Goal: Task Accomplishment & Management: Use online tool/utility

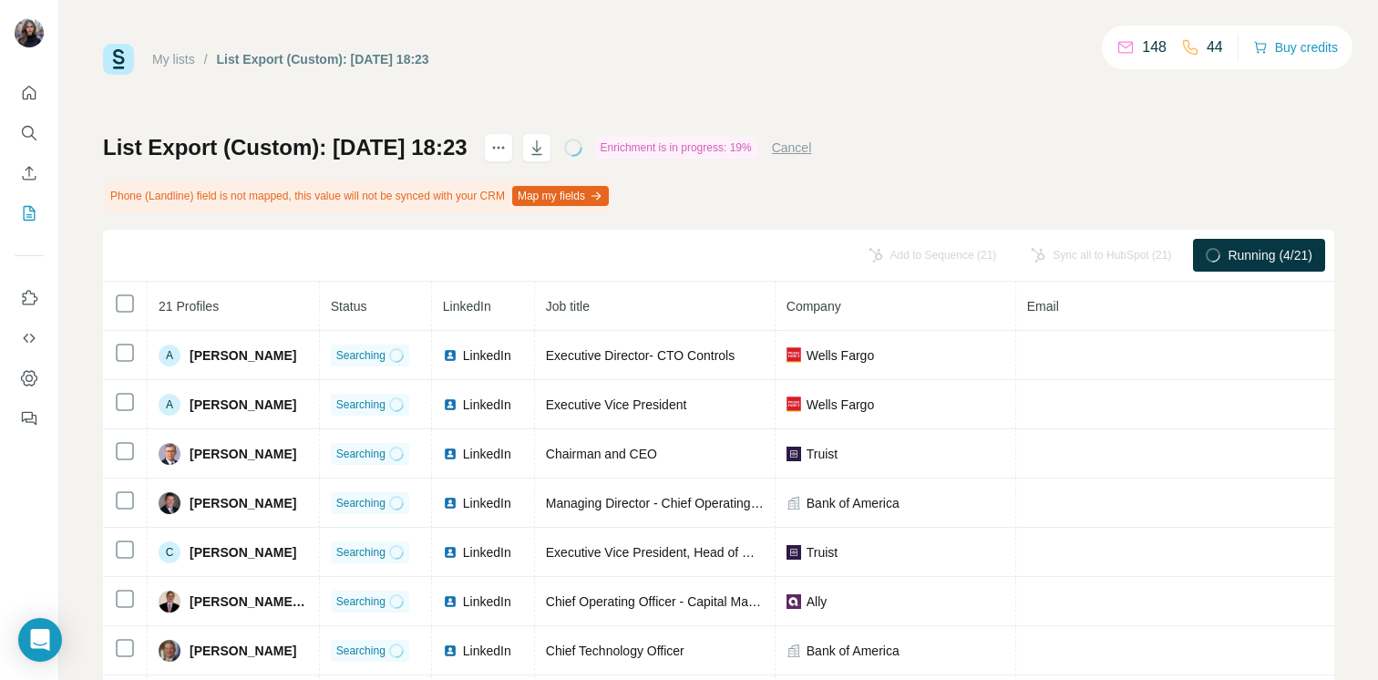
click at [429, 57] on div "List Export (Custom): [DATE] 18:23" at bounding box center [323, 59] width 212 height 18
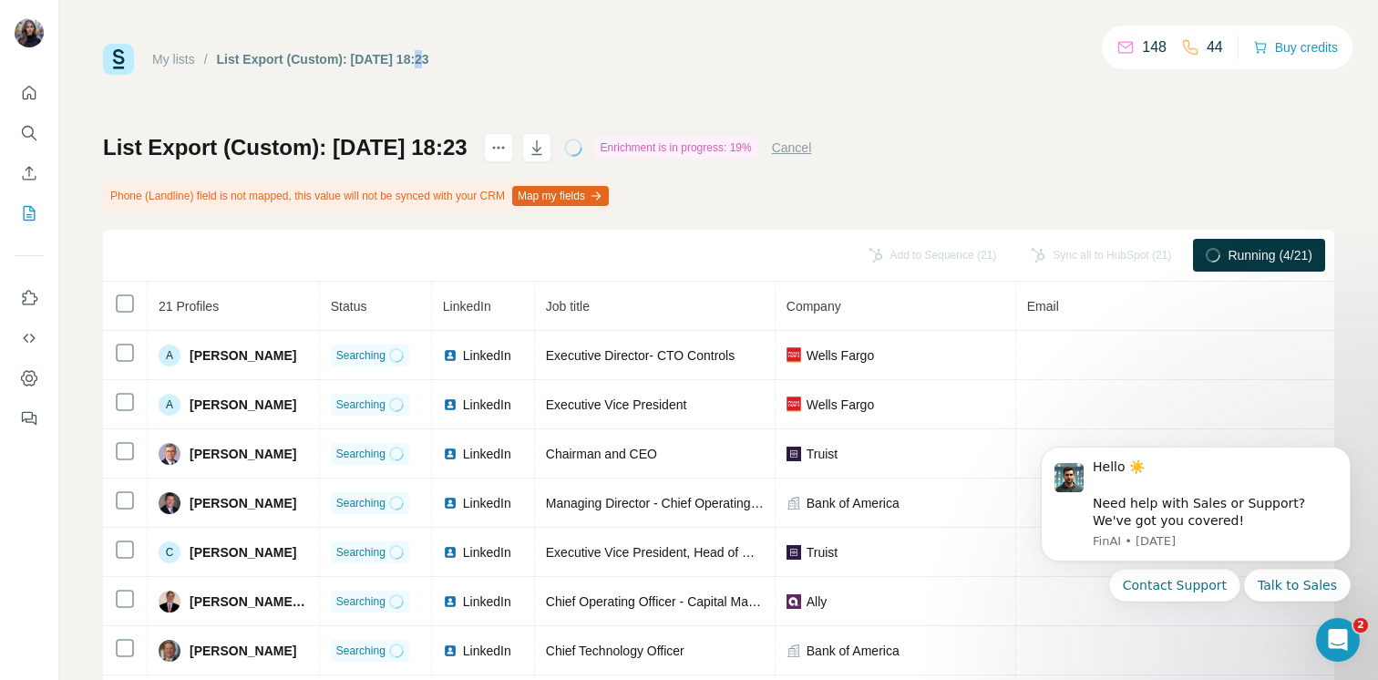
click at [429, 57] on div "List Export (Custom): [DATE] 18:23" at bounding box center [323, 59] width 212 height 18
click at [500, 148] on icon "actions" at bounding box center [498, 148] width 3 height 3
click at [508, 154] on icon "actions" at bounding box center [498, 148] width 18 height 18
click at [372, 146] on h1 "List Export (Custom): [DATE] 18:23" at bounding box center [285, 147] width 365 height 29
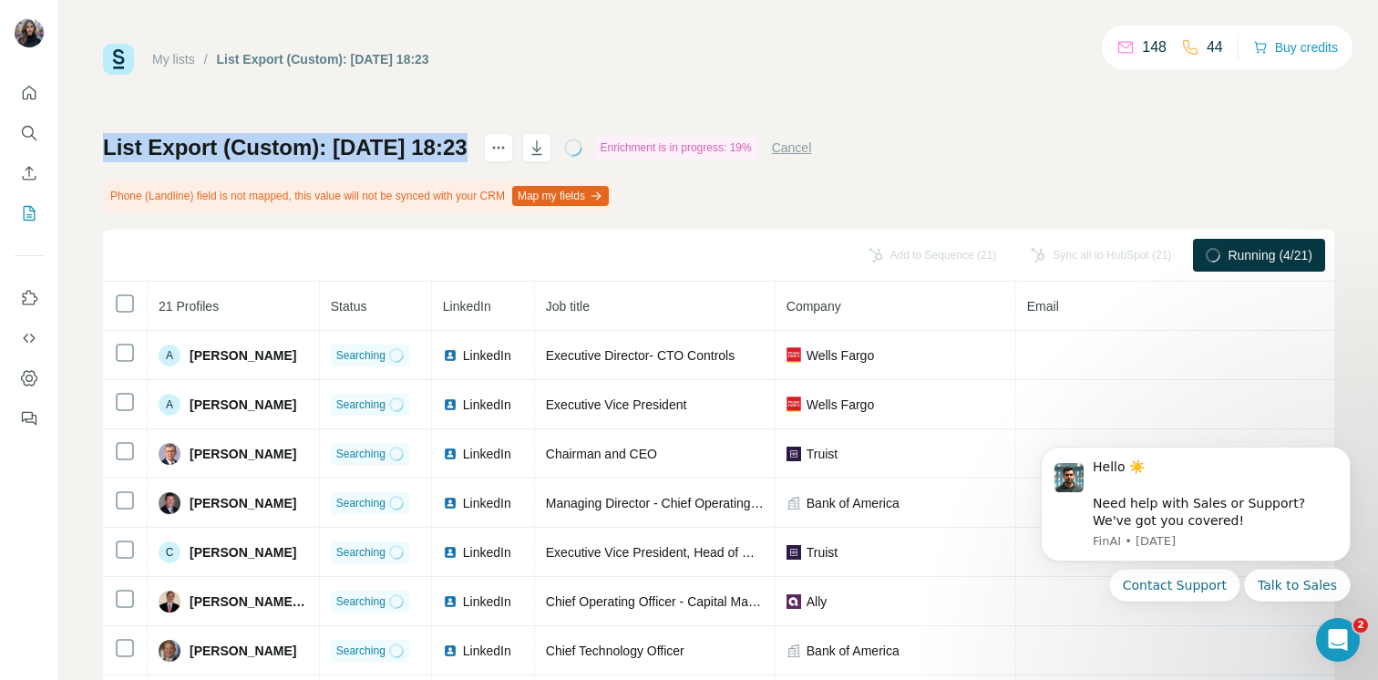
click at [372, 146] on h1 "List Export (Custom): [DATE] 18:23" at bounding box center [285, 147] width 365 height 29
click at [516, 91] on div "My lists / List Export (Custom): 07/10/2025 18:23 148 38 Buy credits List Expor…" at bounding box center [718, 403] width 1231 height 719
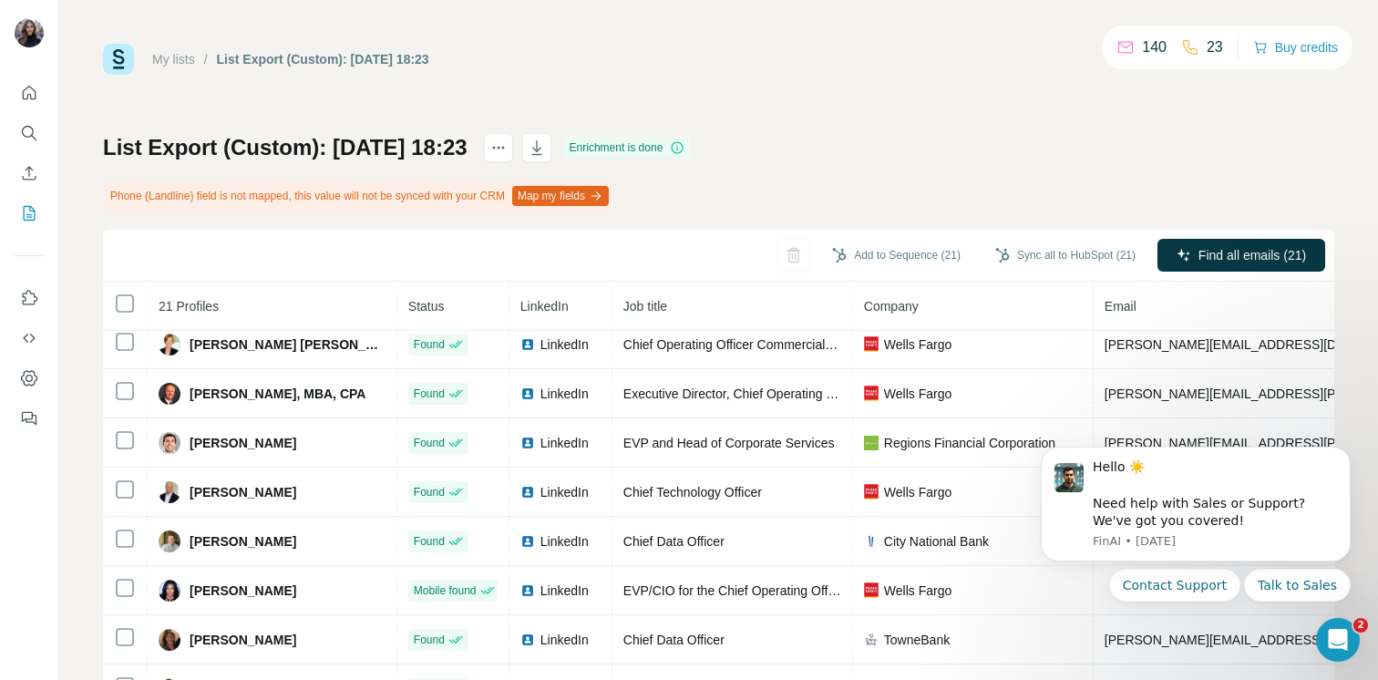
scroll to position [612, 0]
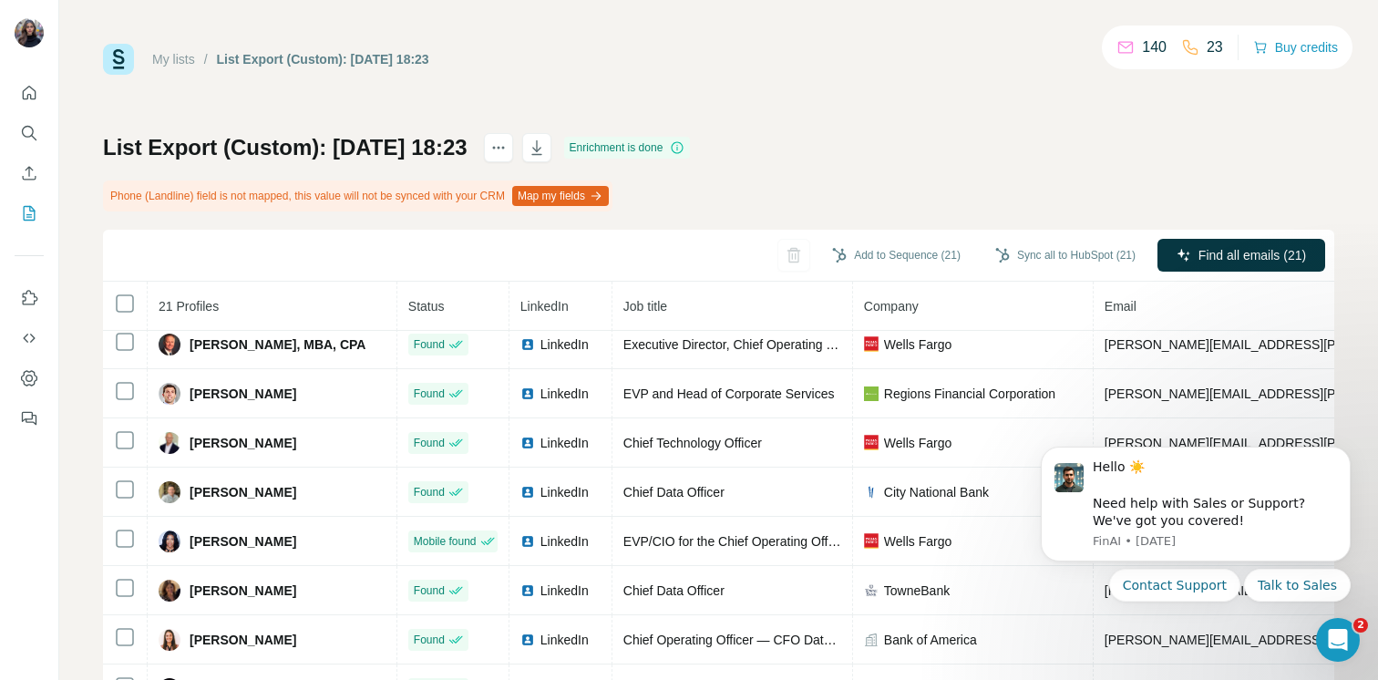
click at [167, 49] on div "My lists / List Export (Custom): [DATE] 18:23" at bounding box center [266, 59] width 326 height 31
click at [167, 57] on link "My lists" at bounding box center [173, 59] width 43 height 15
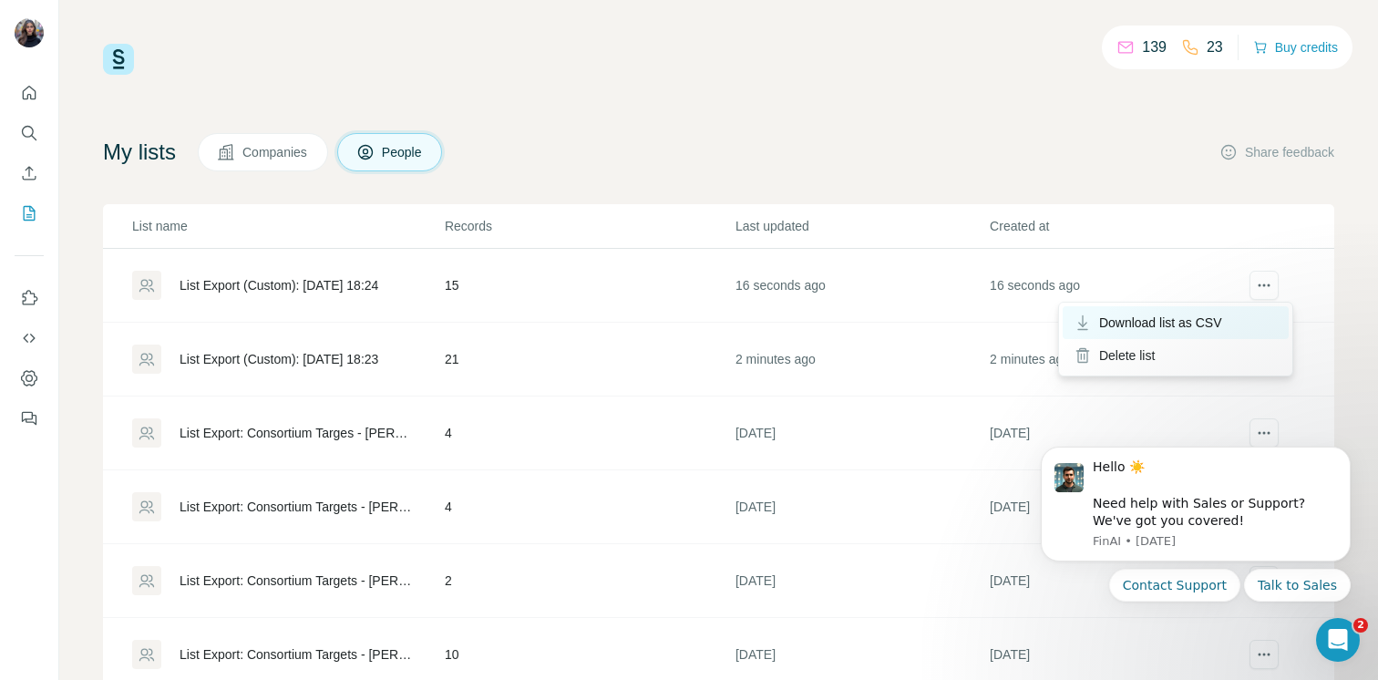
click at [1199, 322] on span "Download list as CSV" at bounding box center [1160, 323] width 123 height 18
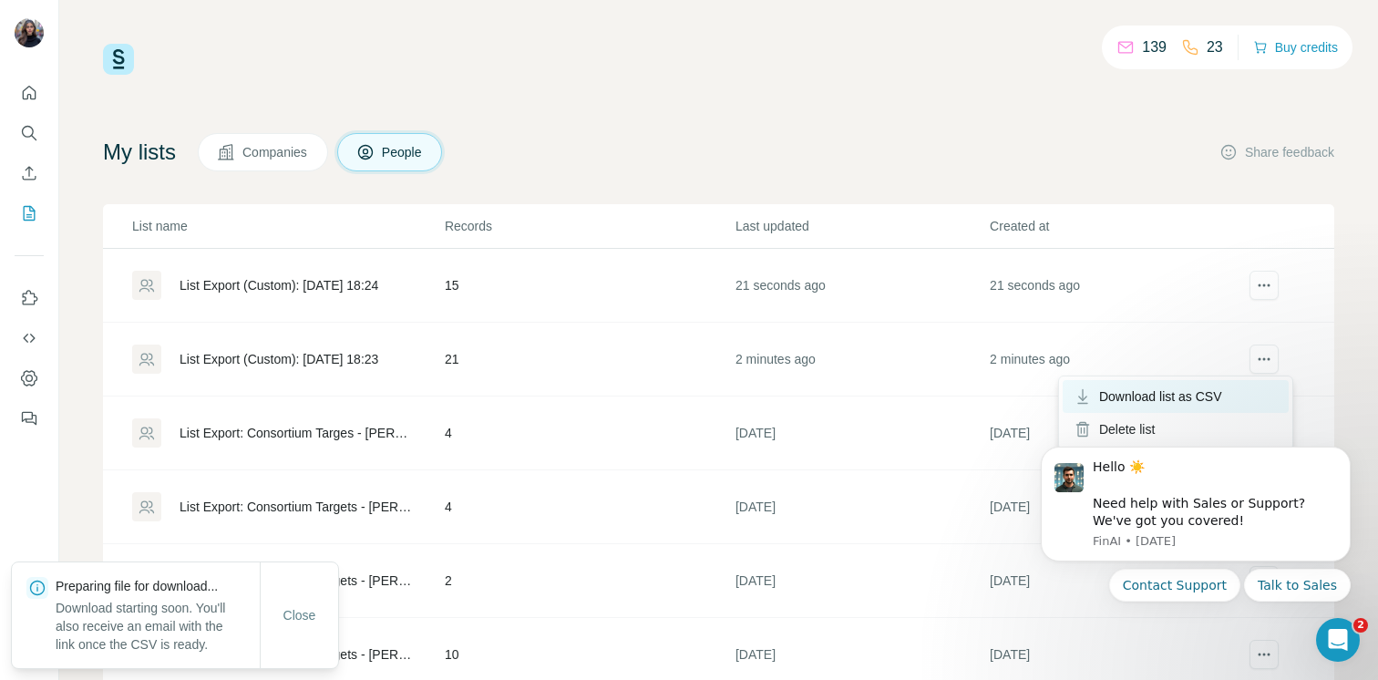
click at [1208, 393] on span "Download list as CSV" at bounding box center [1160, 396] width 123 height 18
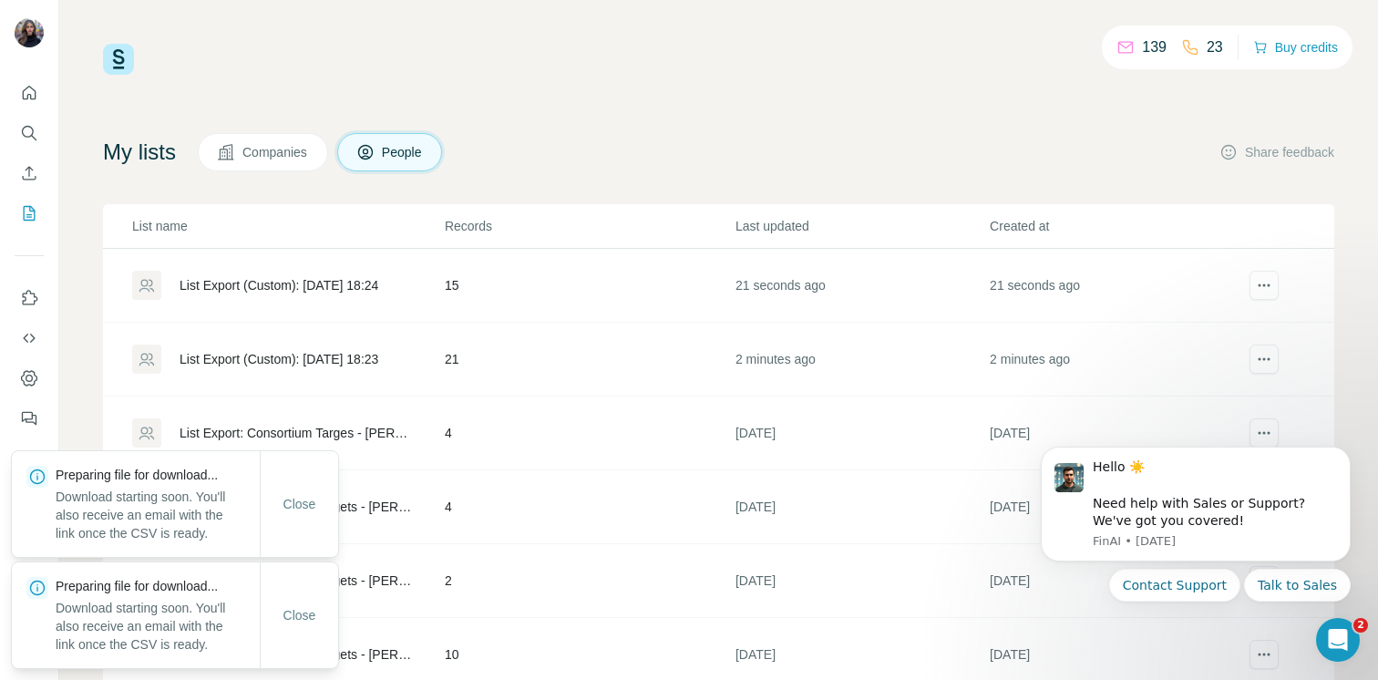
click at [563, 91] on div "139 23 Buy credits My lists Companies People Share feedback List name Records L…" at bounding box center [718, 370] width 1231 height 653
click at [334, 357] on div "List Export (Custom): [DATE] 18:23" at bounding box center [279, 359] width 199 height 18
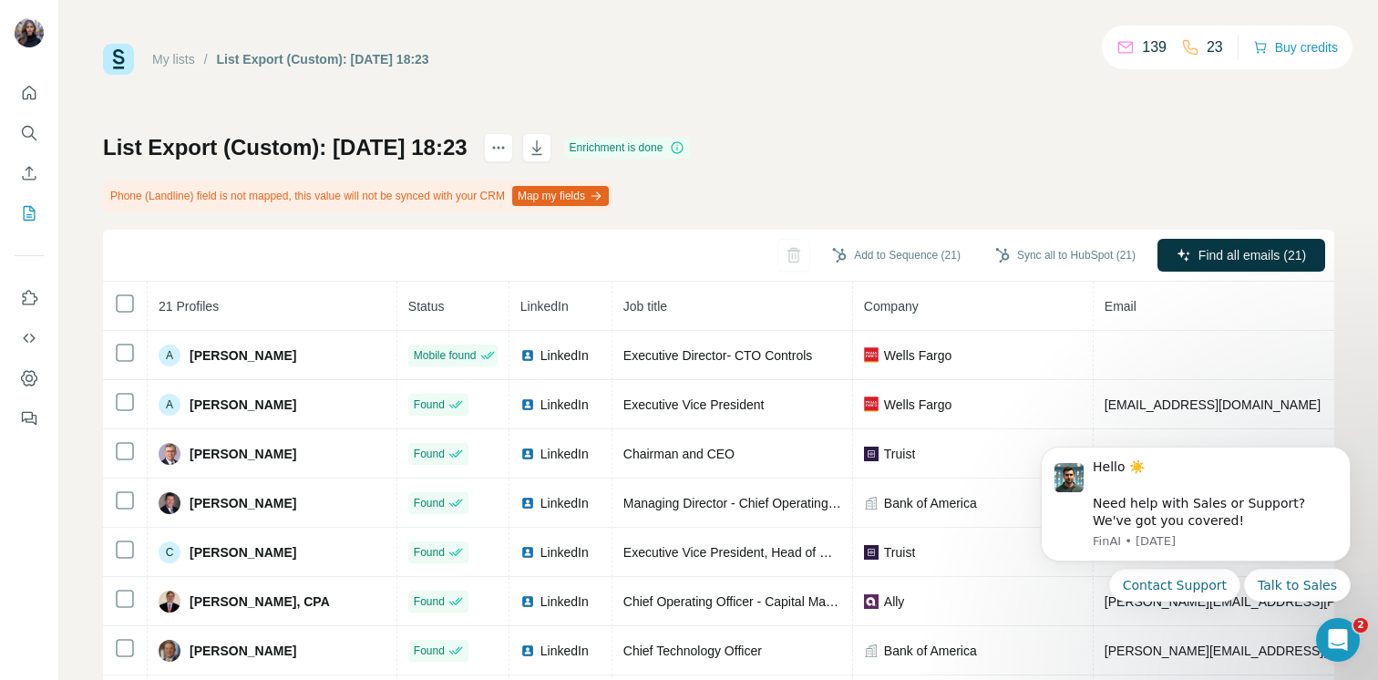
click at [582, 195] on button "Map my fields" at bounding box center [560, 196] width 97 height 20
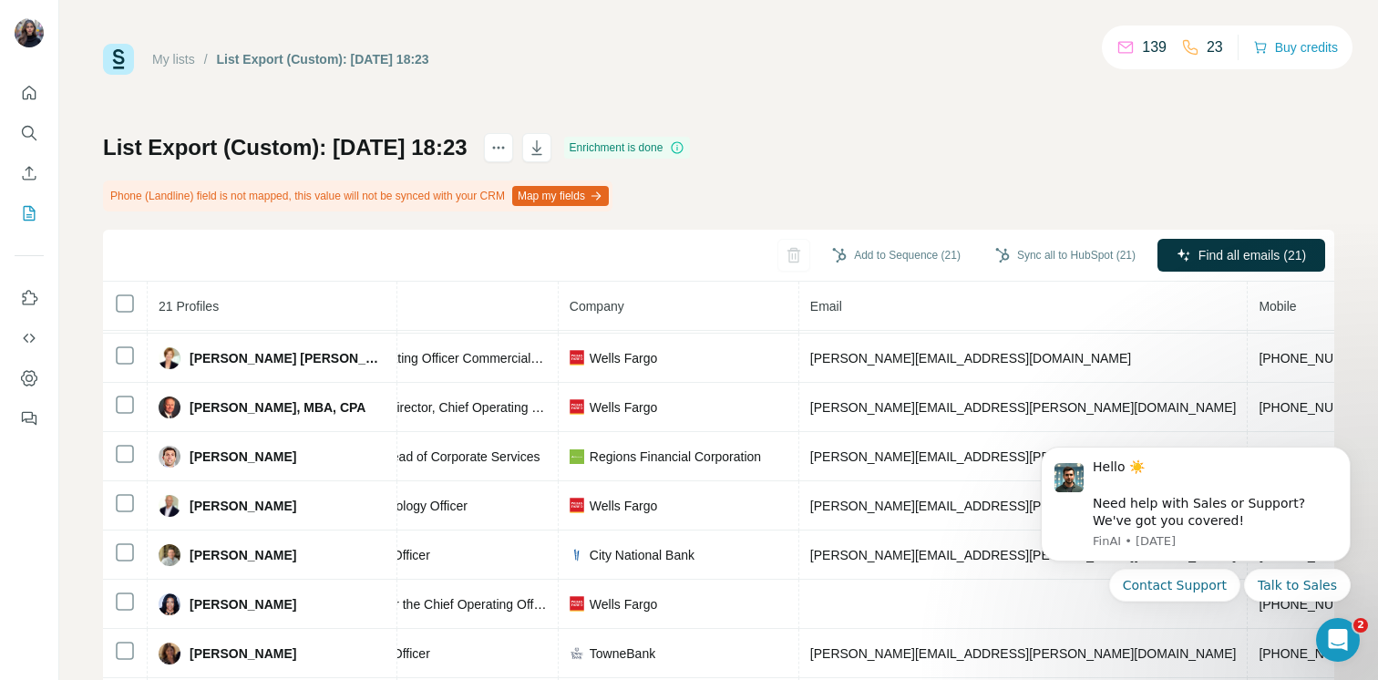
scroll to position [539, 484]
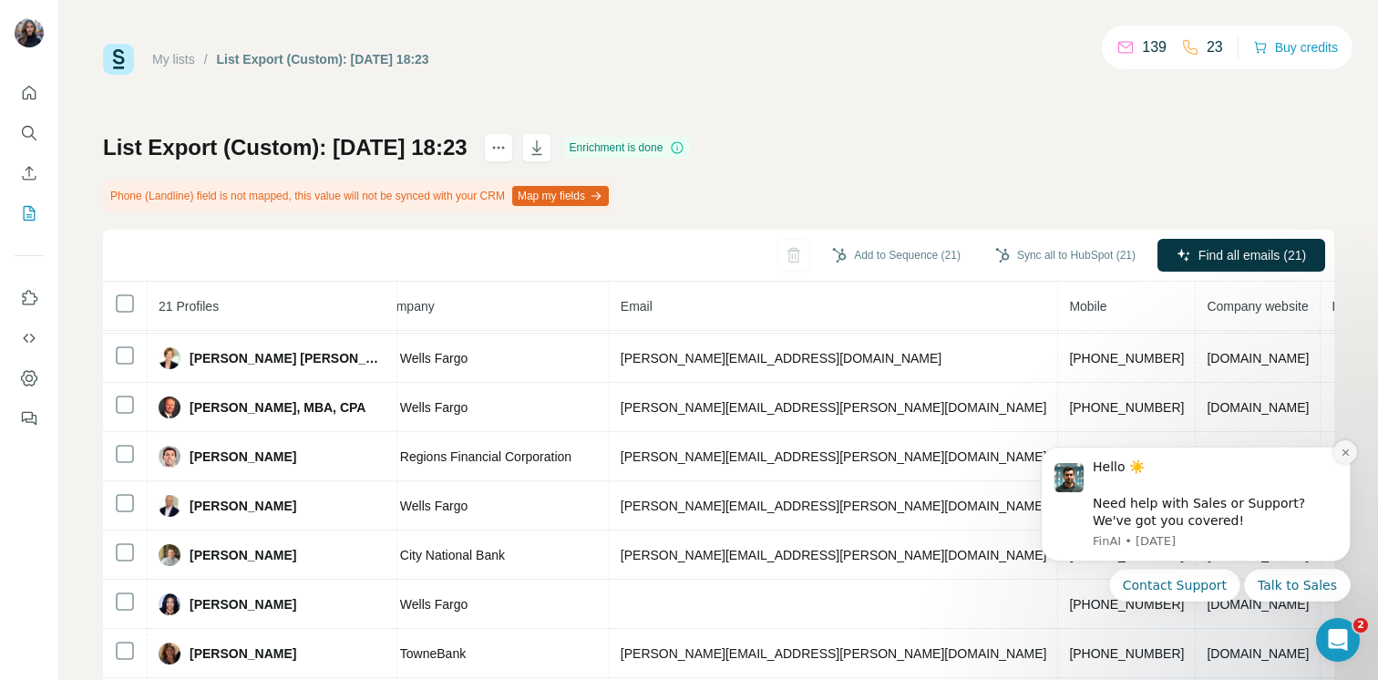
click at [1346, 456] on icon "Dismiss notification" at bounding box center [1346, 453] width 10 height 10
click at [1342, 449] on icon "Dismiss notification" at bounding box center [1346, 453] width 10 height 10
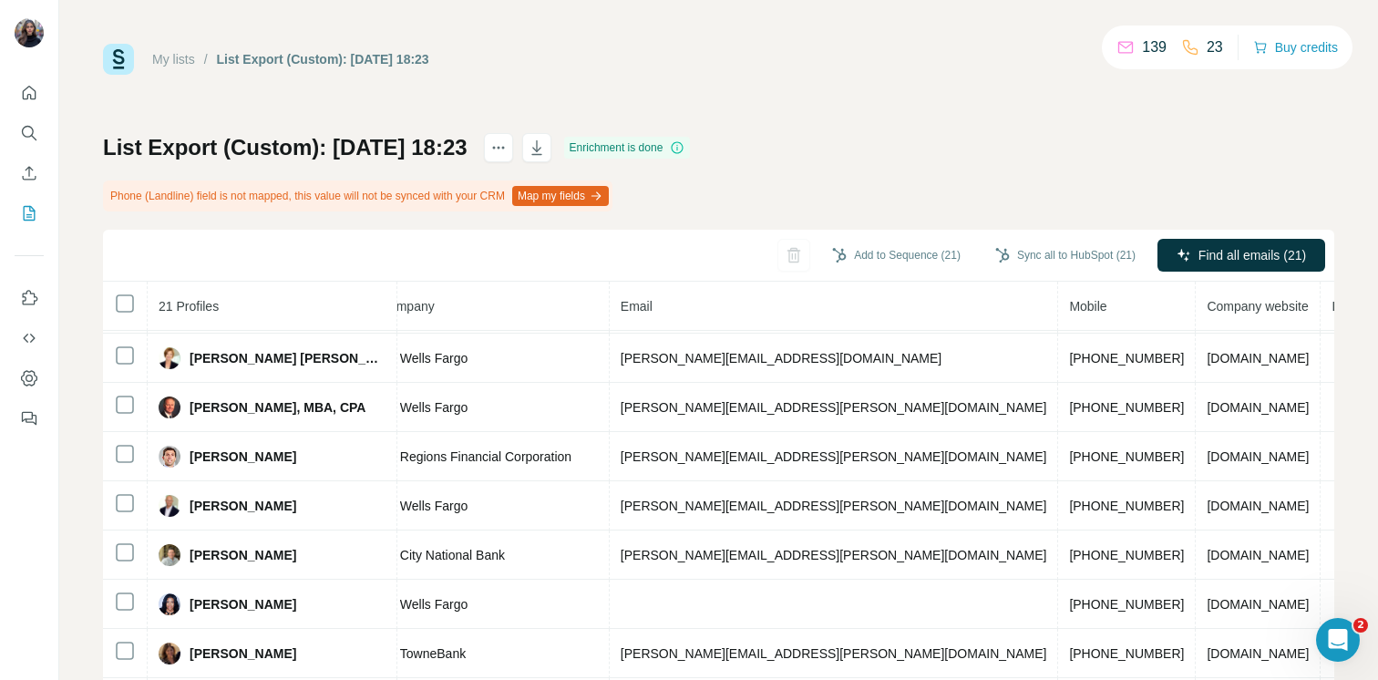
click at [1332, 310] on span "Landline" at bounding box center [1356, 306] width 48 height 15
click at [1321, 319] on th "Landline" at bounding box center [1356, 306] width 71 height 49
click at [508, 147] on icon "actions" at bounding box center [498, 148] width 18 height 18
click at [740, 111] on div "My lists / List Export (Custom): [DATE] 18:23 139 23 Buy credits List Export (C…" at bounding box center [718, 403] width 1231 height 719
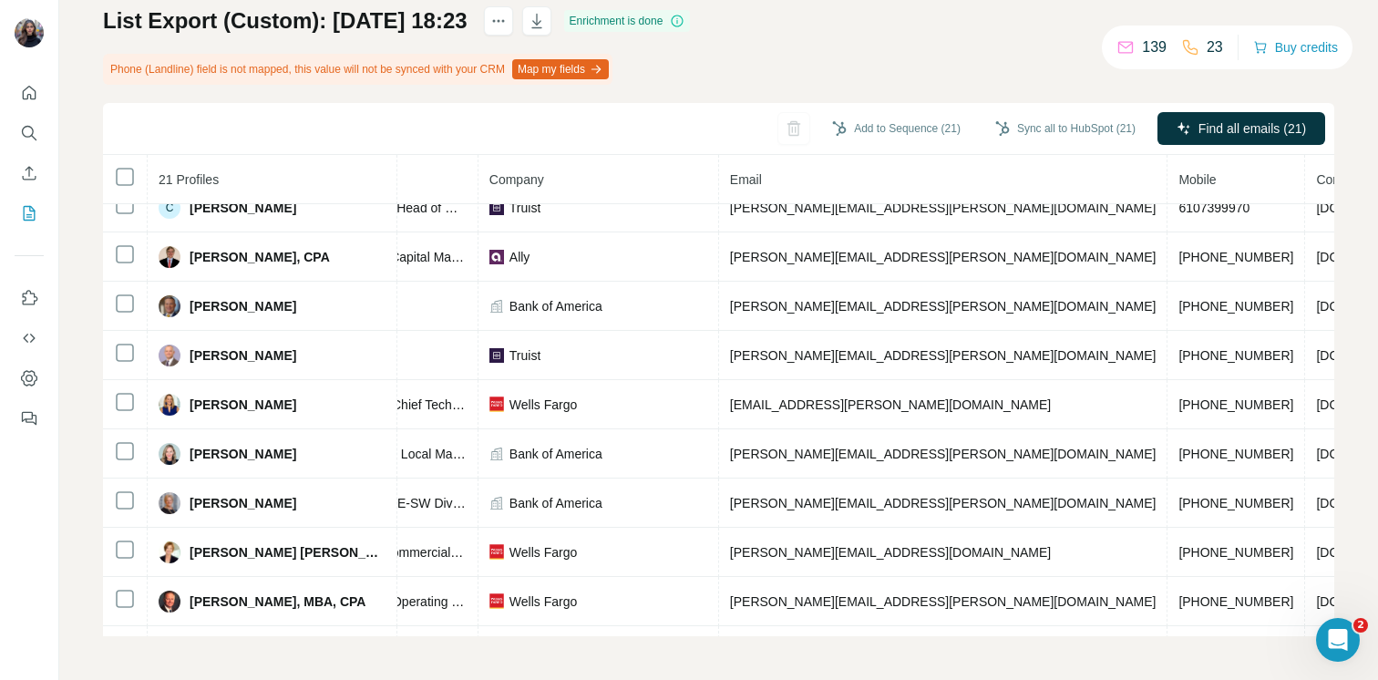
scroll to position [0, 0]
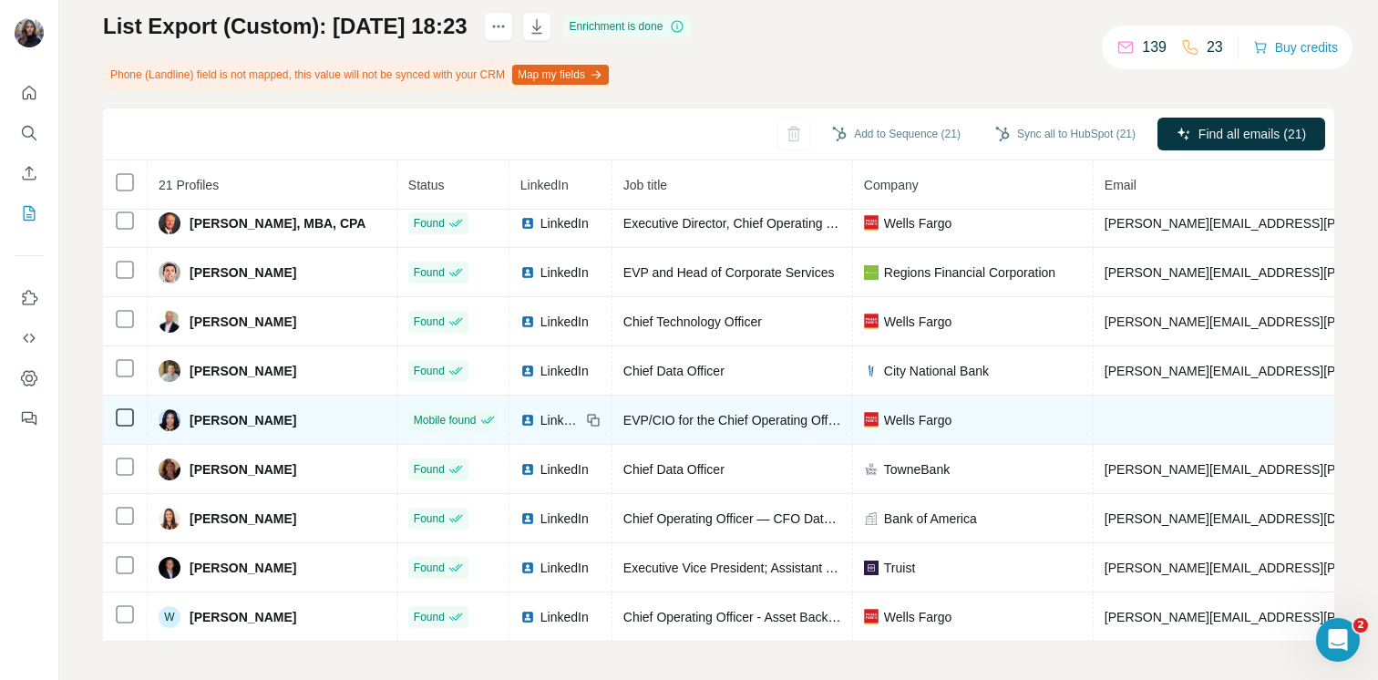
click at [541, 411] on span "LinkedIn" at bounding box center [561, 420] width 40 height 18
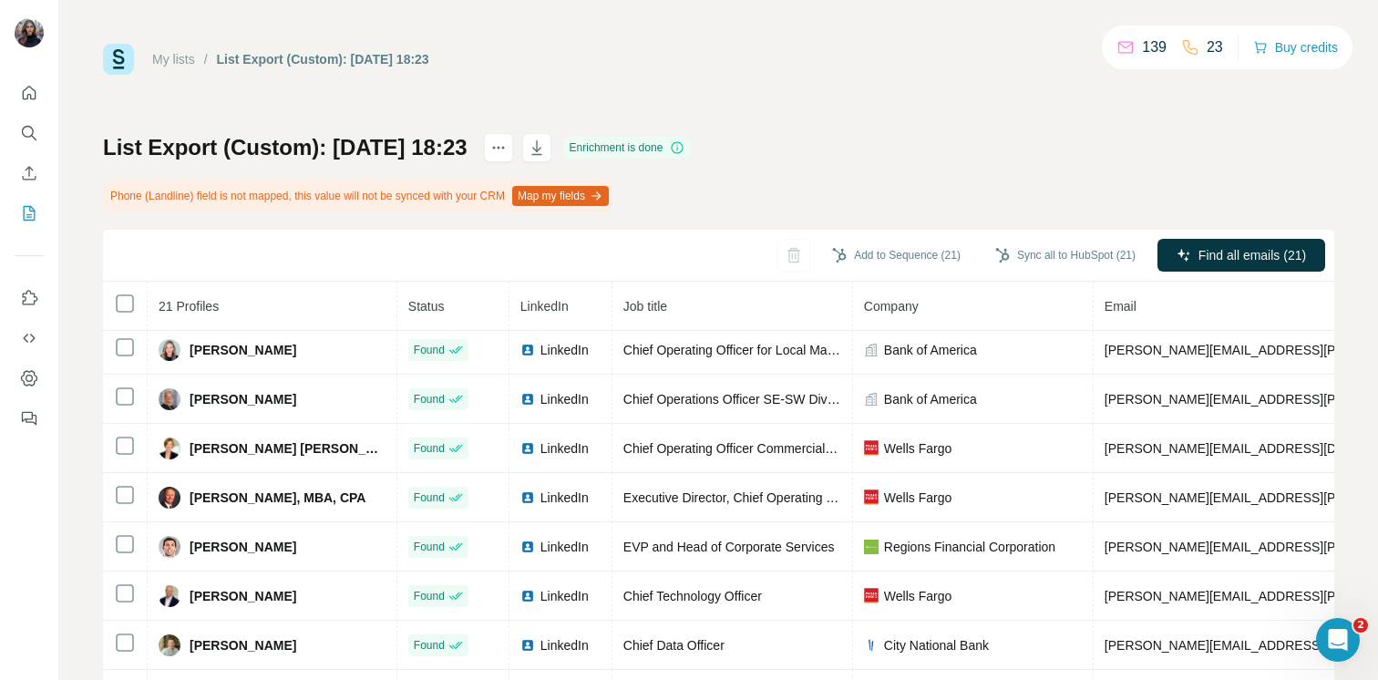
scroll to position [475, 0]
